Goal: Task Accomplishment & Management: Manage account settings

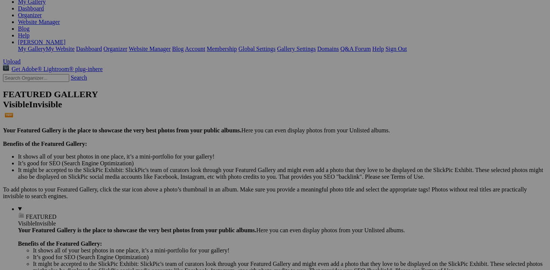
scroll to position [113, 0]
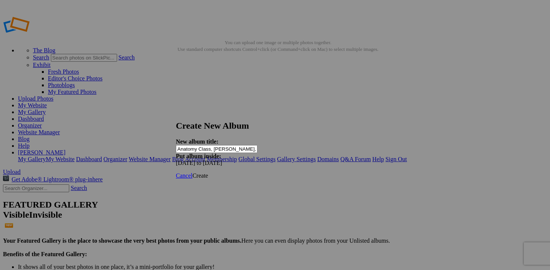
scroll to position [0, 3]
type input "Anatomy Class, [PERSON_NAME], by [PERSON_NAME]"
click at [208, 172] on span "Create" at bounding box center [200, 175] width 16 height 6
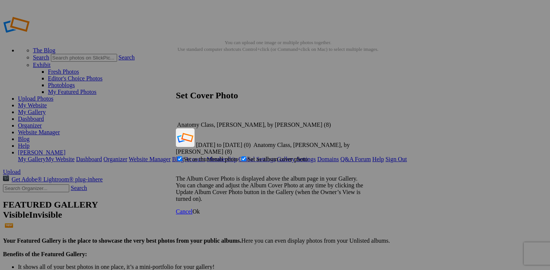
click at [200, 208] on link "Ok" at bounding box center [195, 211] width 7 height 6
